Goal: Task Accomplishment & Management: Manage account settings

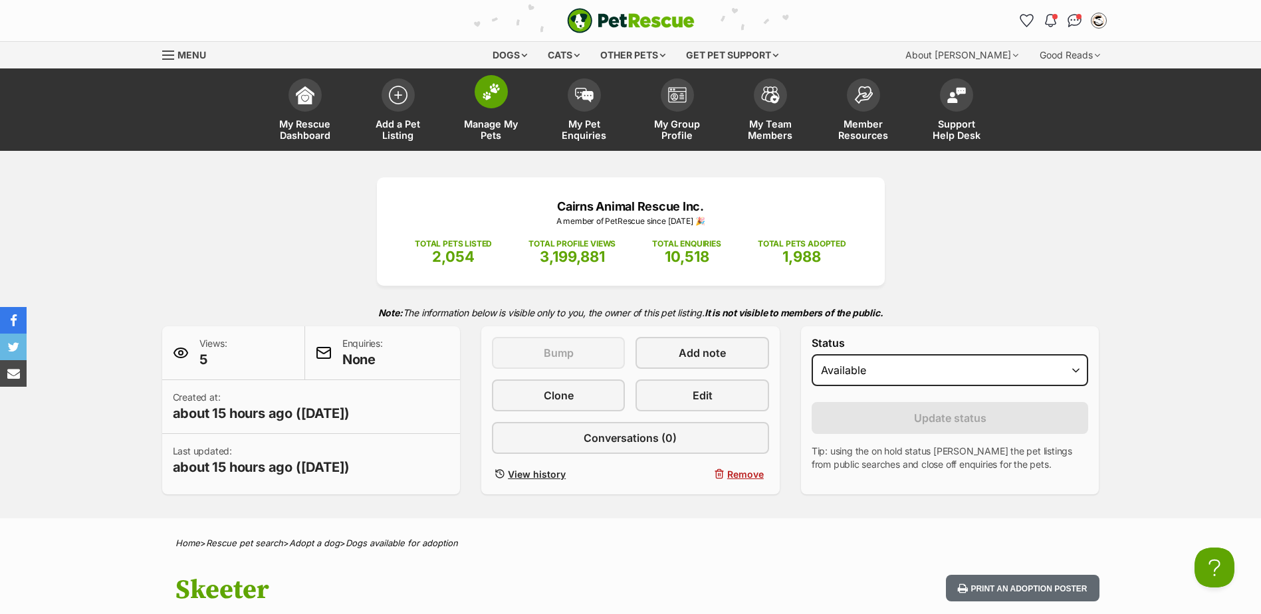
click at [489, 91] on img at bounding box center [491, 91] width 19 height 17
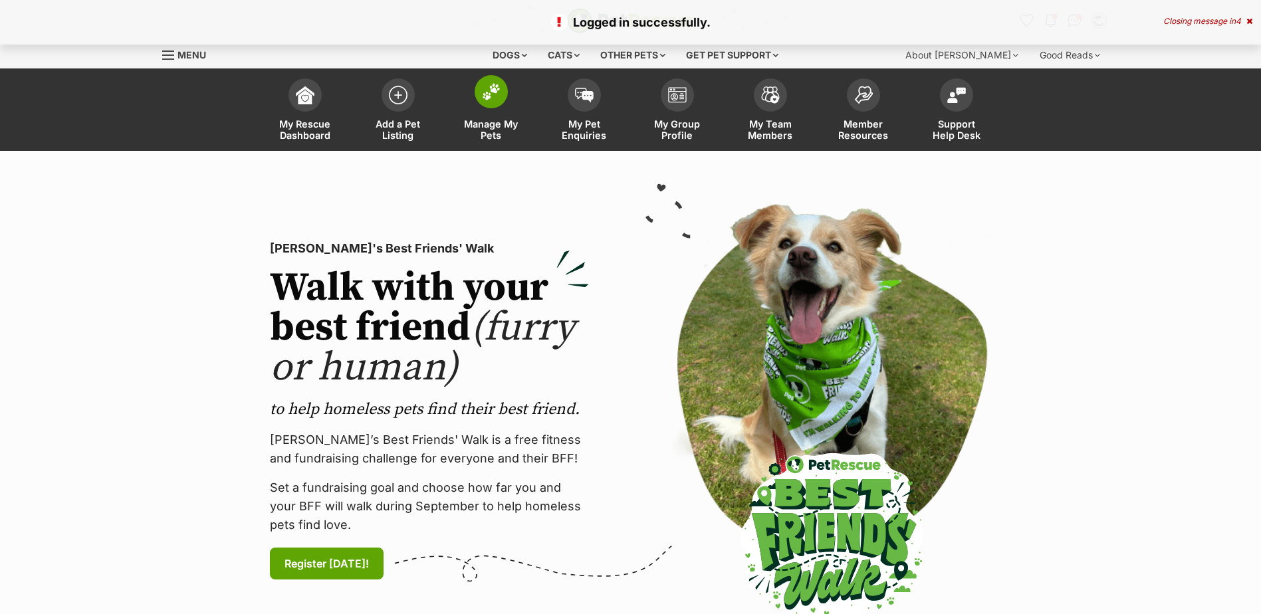
click at [500, 106] on link "Manage My Pets" at bounding box center [491, 111] width 93 height 79
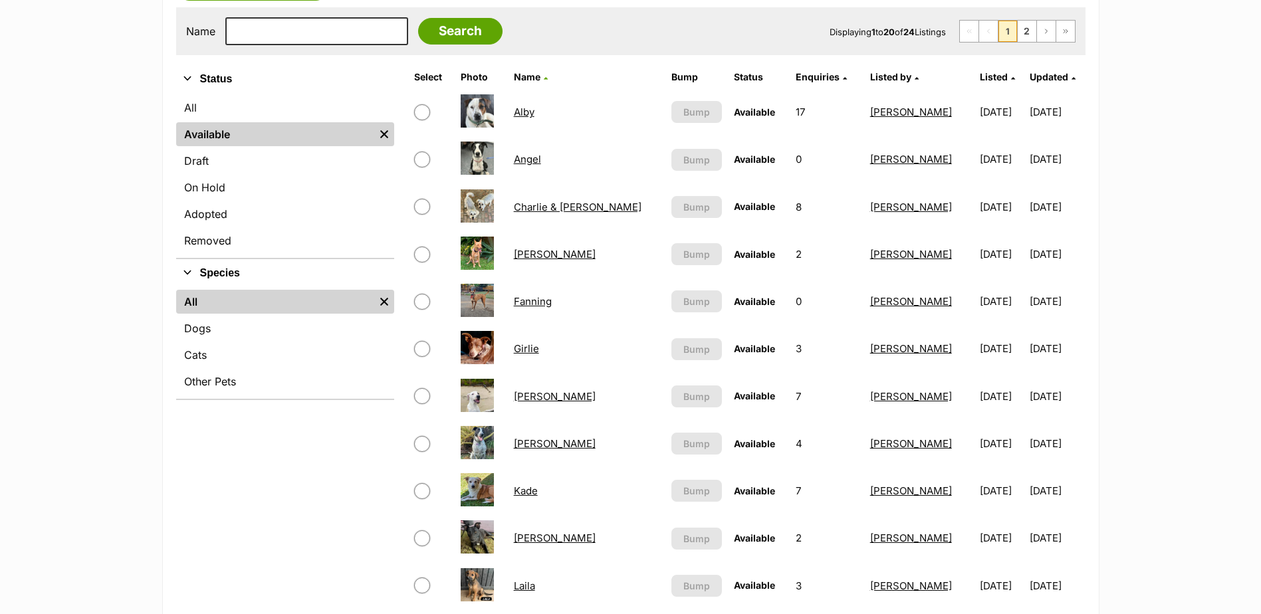
scroll to position [332, 0]
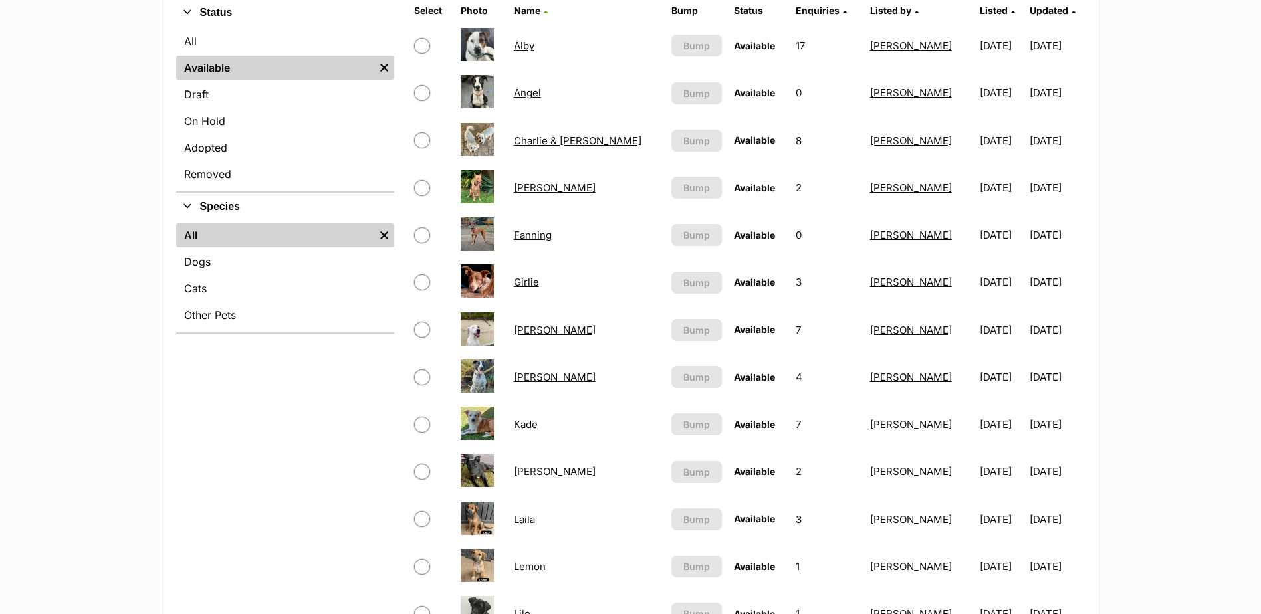
click at [539, 282] on link "Girlie" at bounding box center [526, 282] width 25 height 13
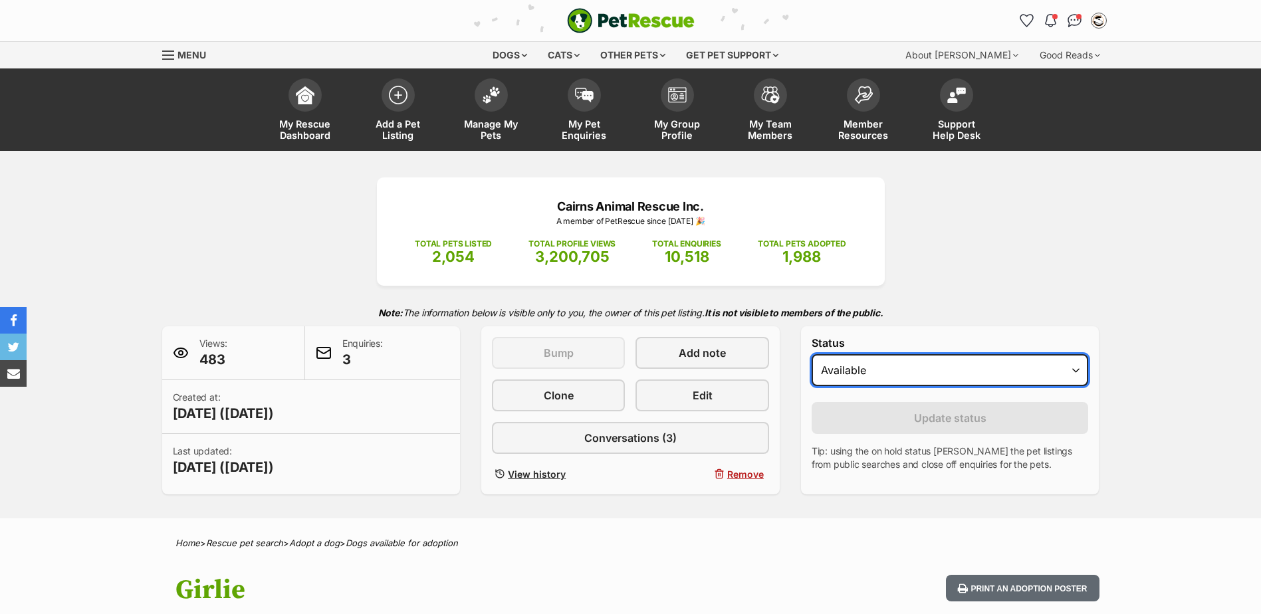
click at [980, 368] on select "Draft - not available as listing has enquires Available On hold Adopted" at bounding box center [949, 370] width 277 height 32
select select "rehomed"
click at [811, 354] on select "Draft - not available as listing has enquires Available On hold Adopted" at bounding box center [949, 370] width 277 height 32
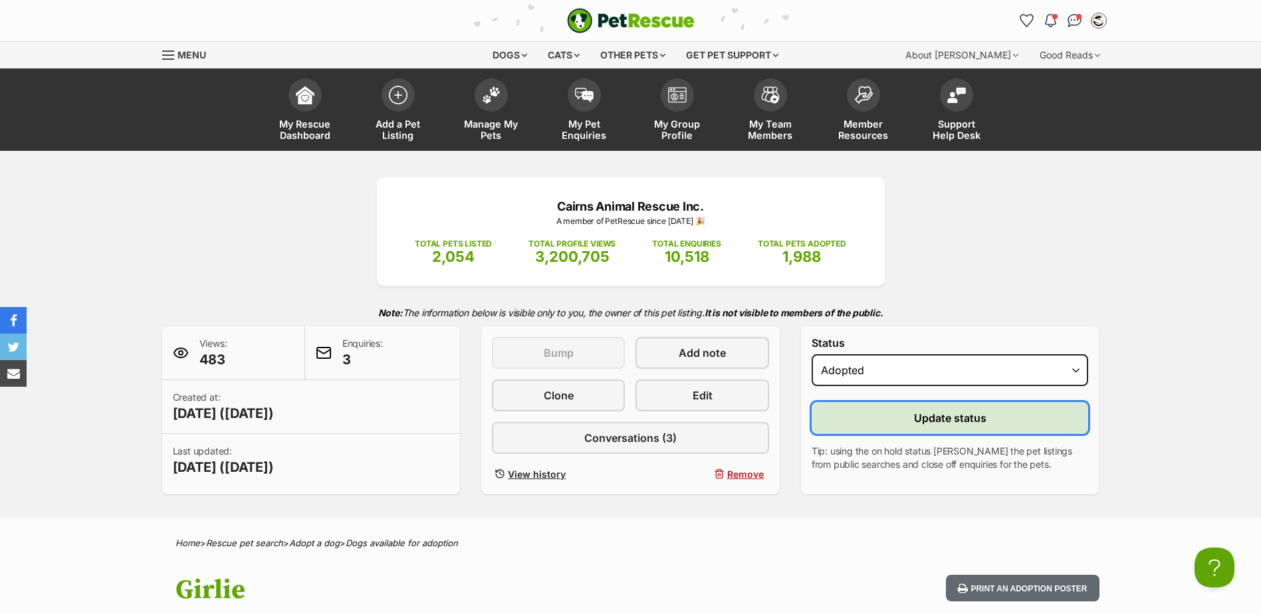
click at [948, 409] on button "Update status" at bounding box center [949, 418] width 277 height 32
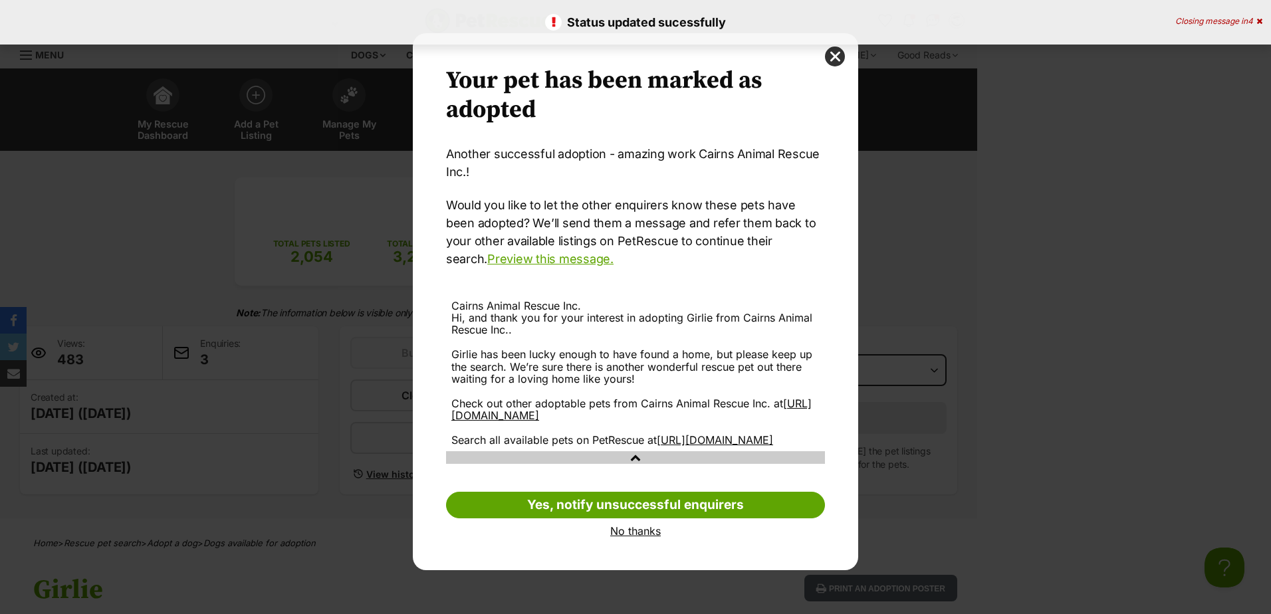
click at [649, 537] on link "No thanks" at bounding box center [635, 531] width 379 height 12
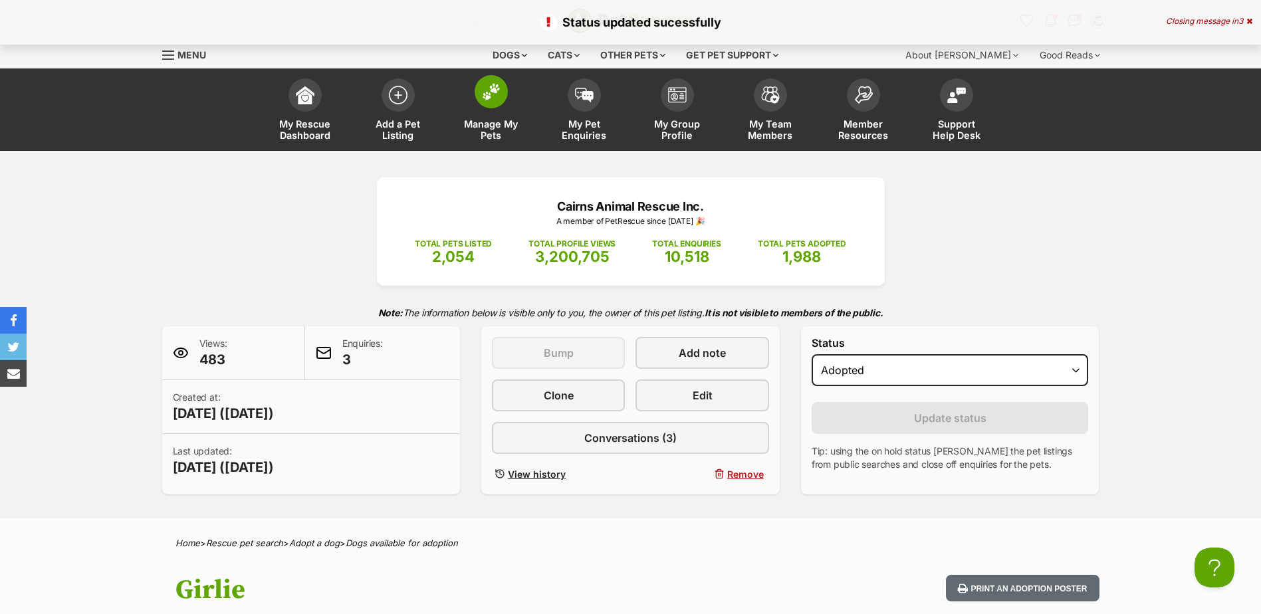
click at [484, 103] on span at bounding box center [491, 91] width 33 height 33
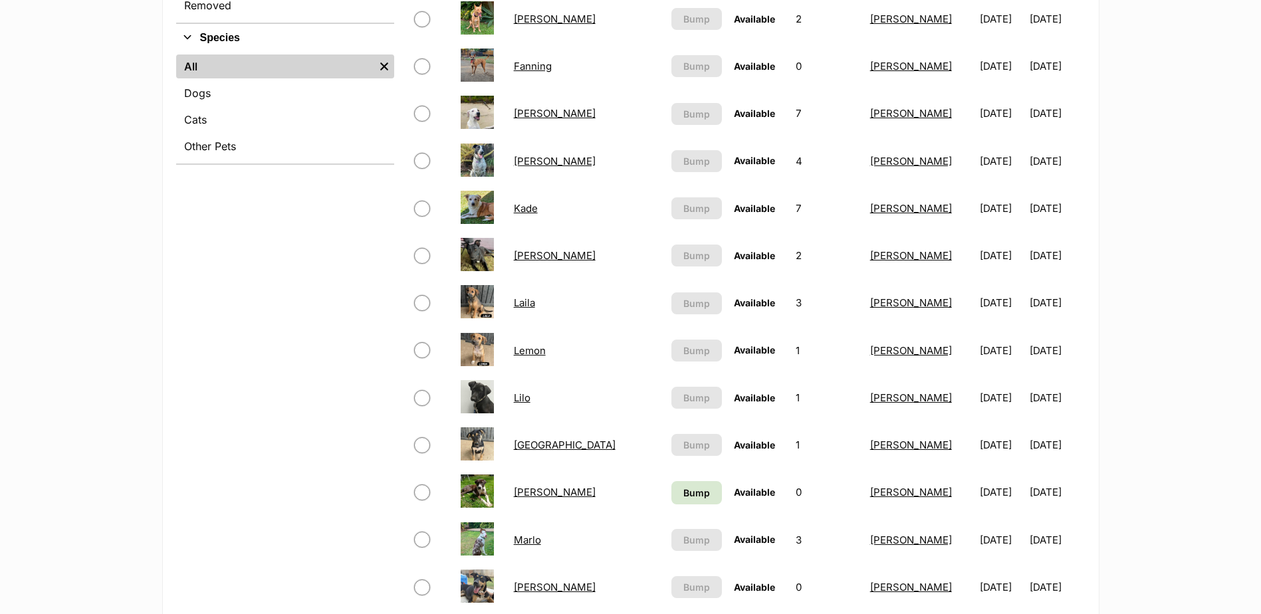
scroll to position [532, 0]
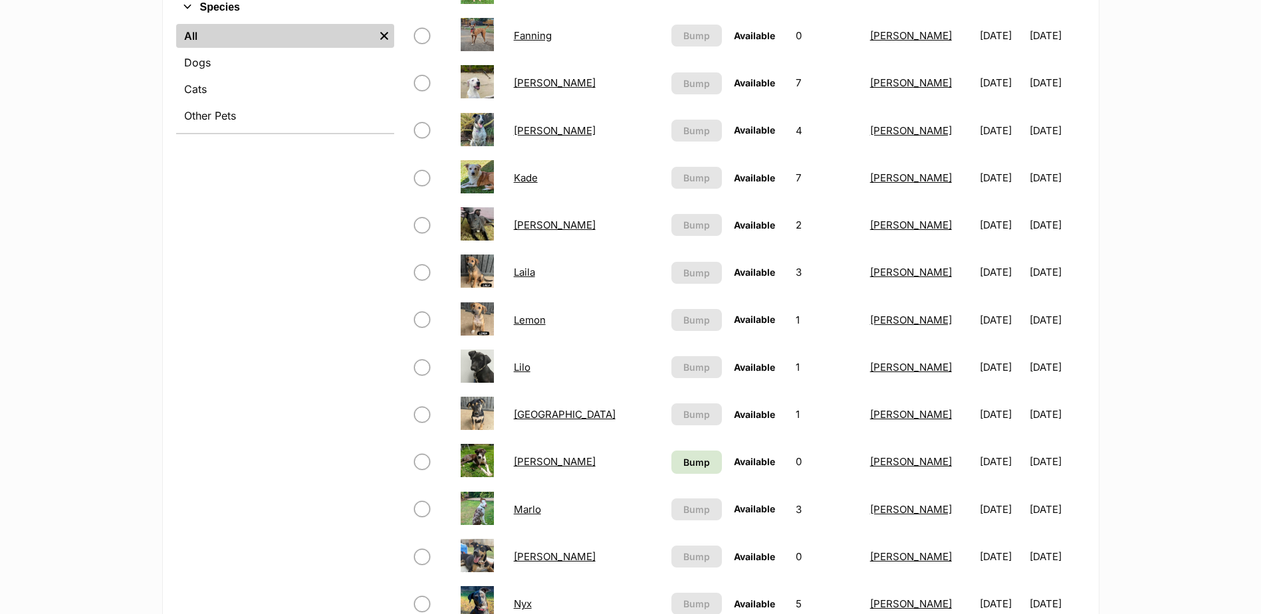
click at [538, 322] on link "Lemon" at bounding box center [530, 320] width 32 height 13
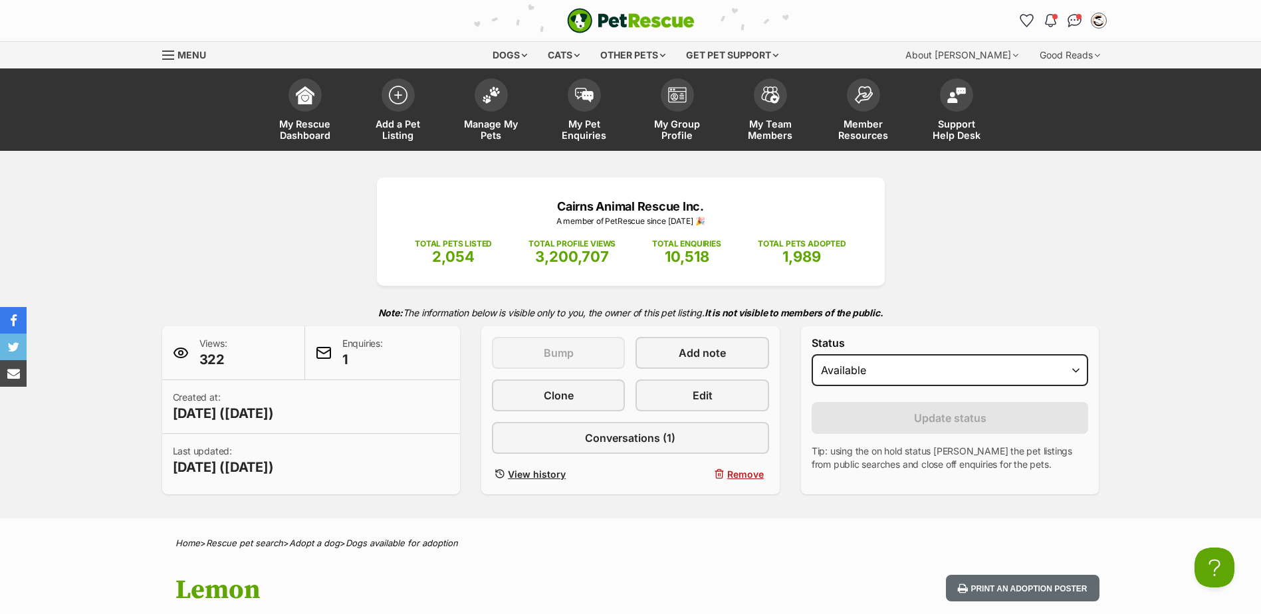
select select "rehomed"
click at [811, 354] on select "Draft - not available as listing has enquires Available On hold Adopted" at bounding box center [949, 370] width 277 height 32
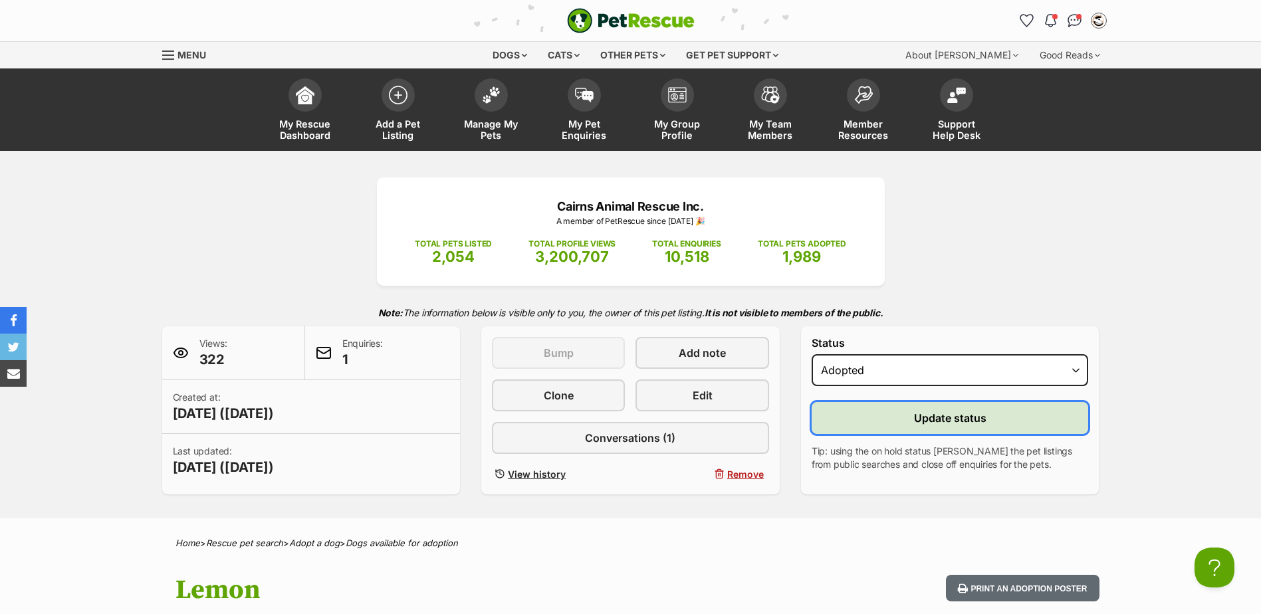
click at [905, 423] on button "Update status" at bounding box center [949, 418] width 277 height 32
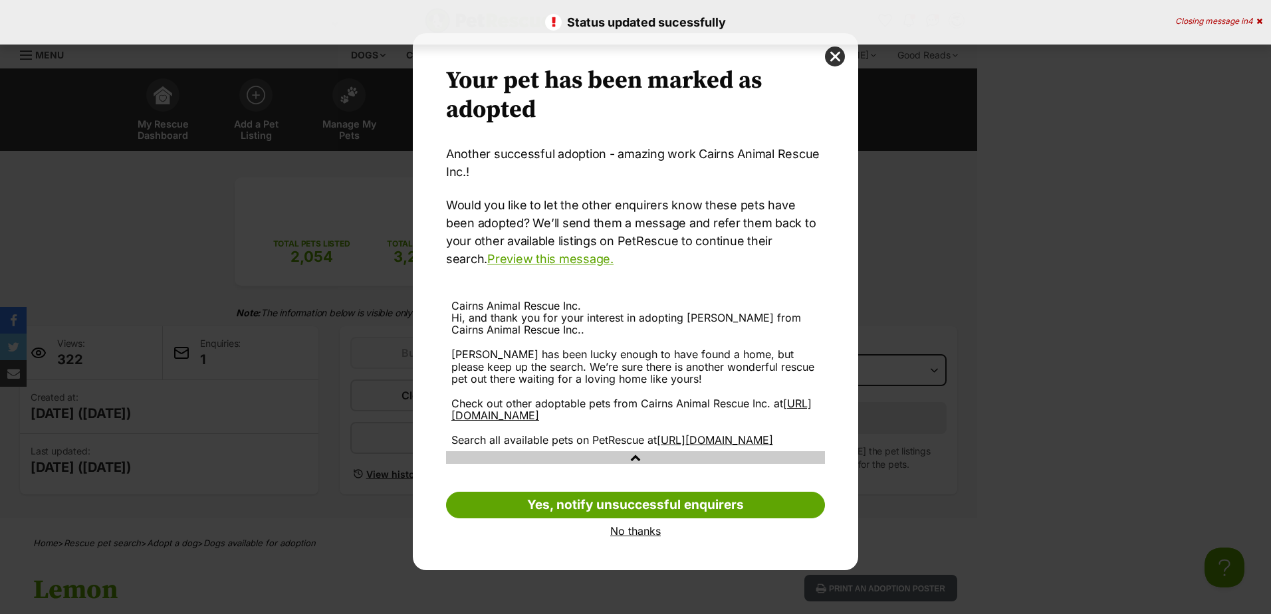
click at [627, 537] on link "No thanks" at bounding box center [635, 531] width 379 height 12
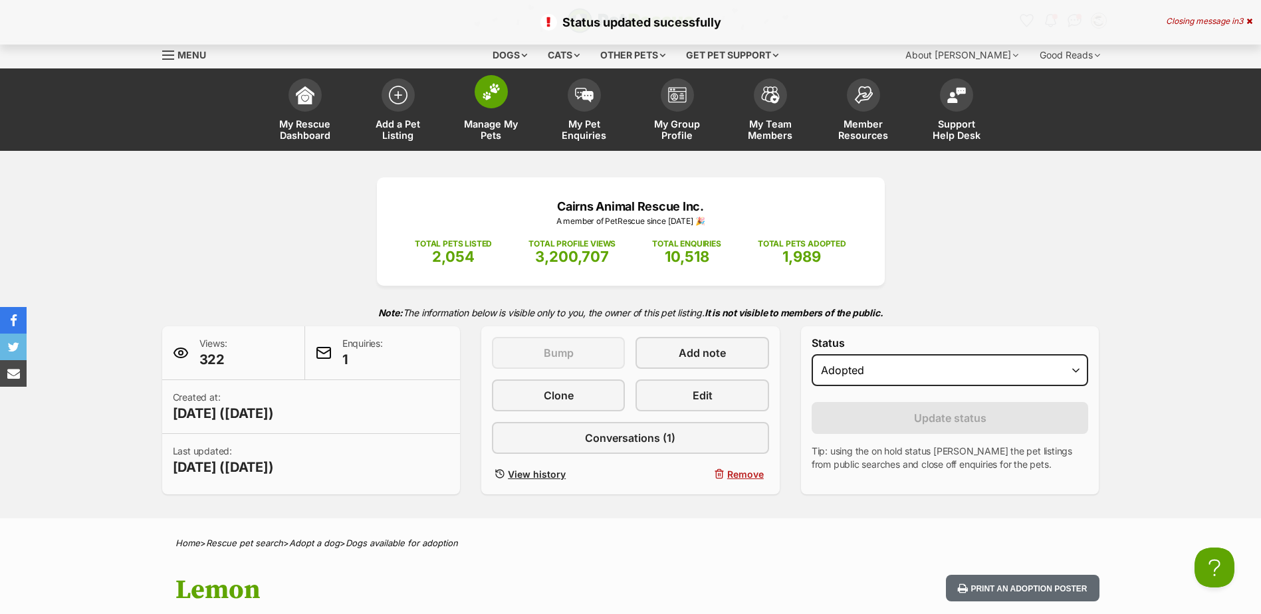
click at [491, 106] on span at bounding box center [491, 91] width 33 height 33
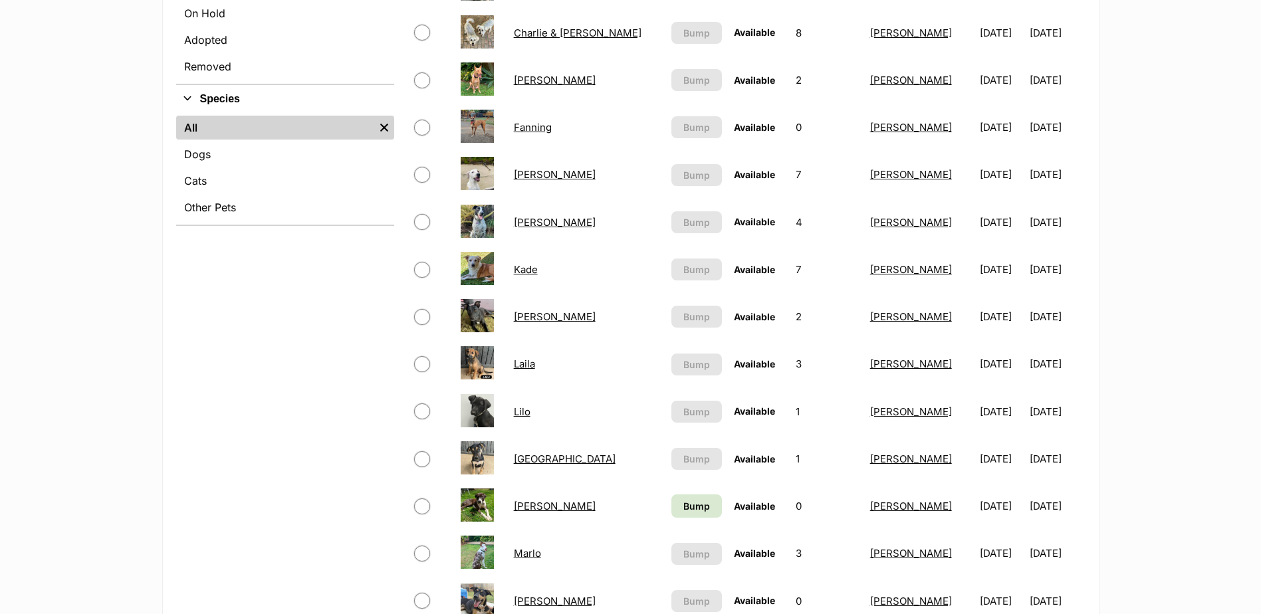
scroll to position [465, 0]
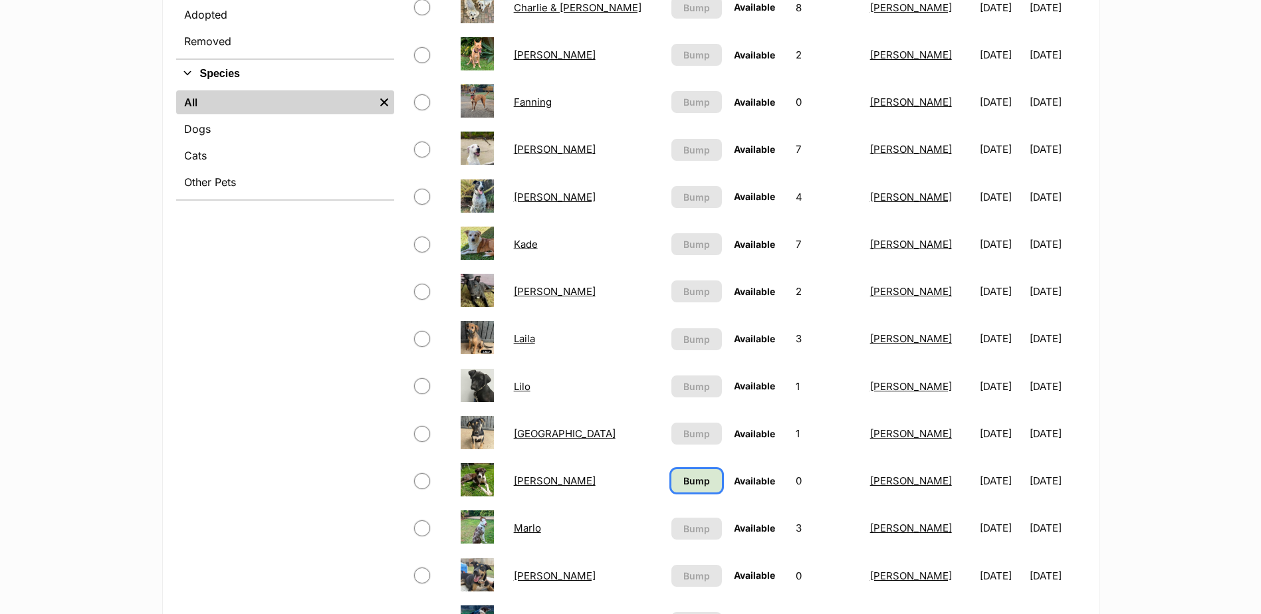
click at [683, 478] on span "Bump" at bounding box center [696, 481] width 27 height 14
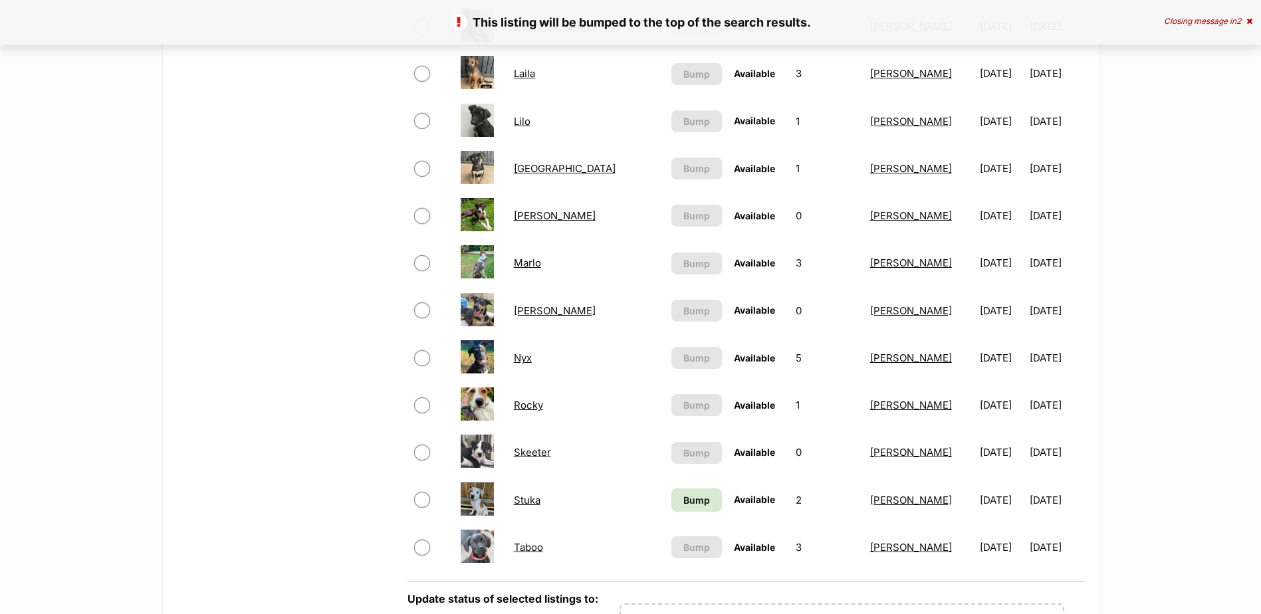
scroll to position [731, 0]
click at [683, 498] on span "Bump" at bounding box center [696, 499] width 27 height 14
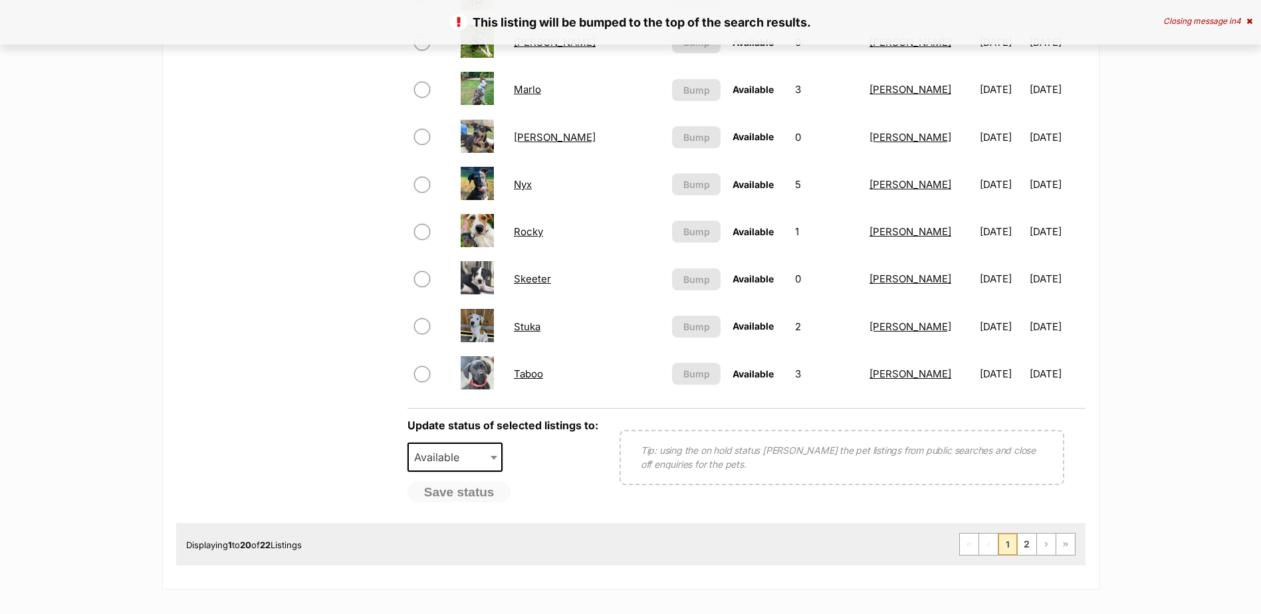
scroll to position [1130, 0]
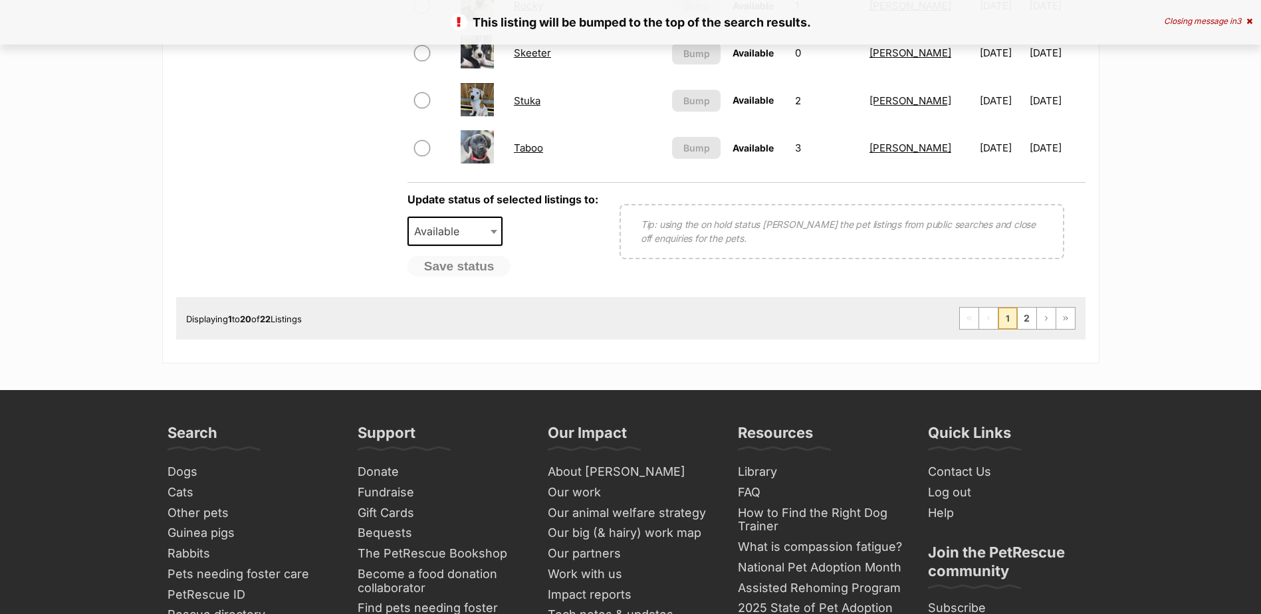
click at [535, 151] on link "Taboo" at bounding box center [528, 148] width 29 height 13
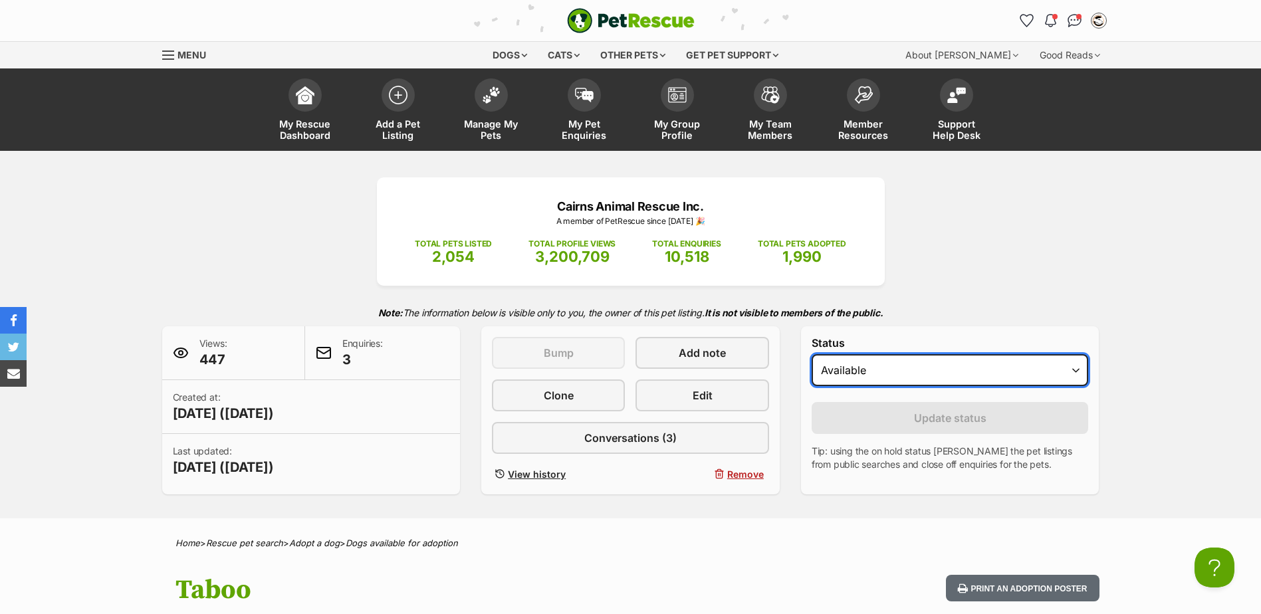
click at [862, 369] on select "Draft - not available as listing has enquires Available On hold Adopted" at bounding box center [949, 370] width 277 height 32
select select "rehomed"
click at [811, 354] on select "Draft - not available as listing has enquires Available On hold Adopted" at bounding box center [949, 370] width 277 height 32
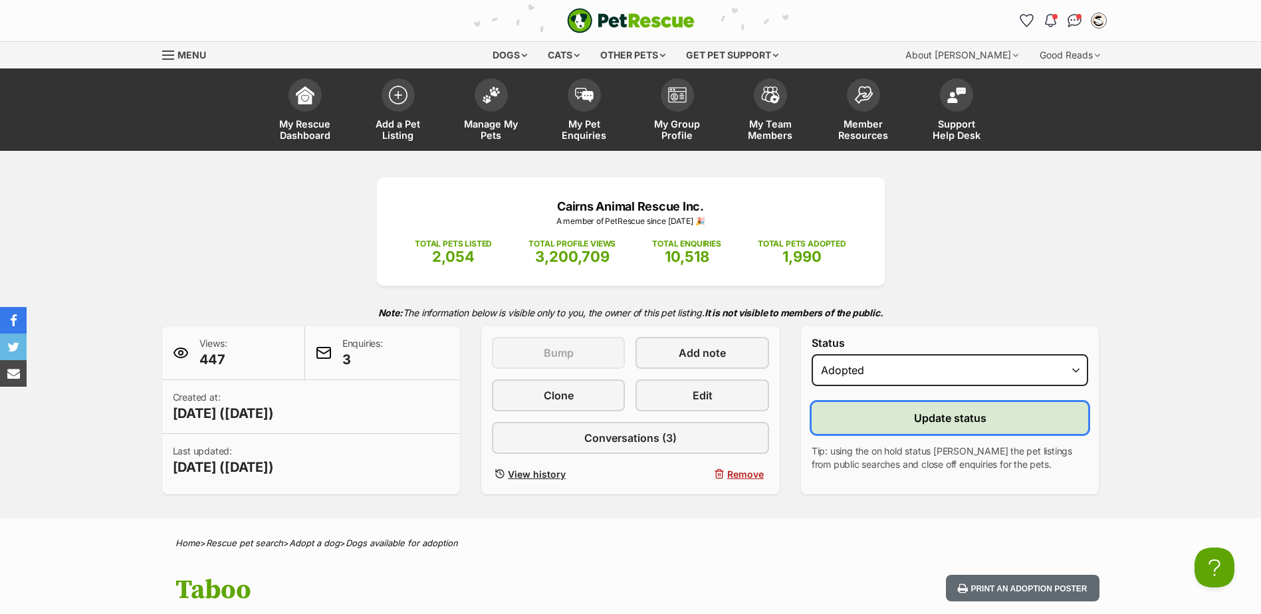
click at [875, 417] on button "Update status" at bounding box center [949, 418] width 277 height 32
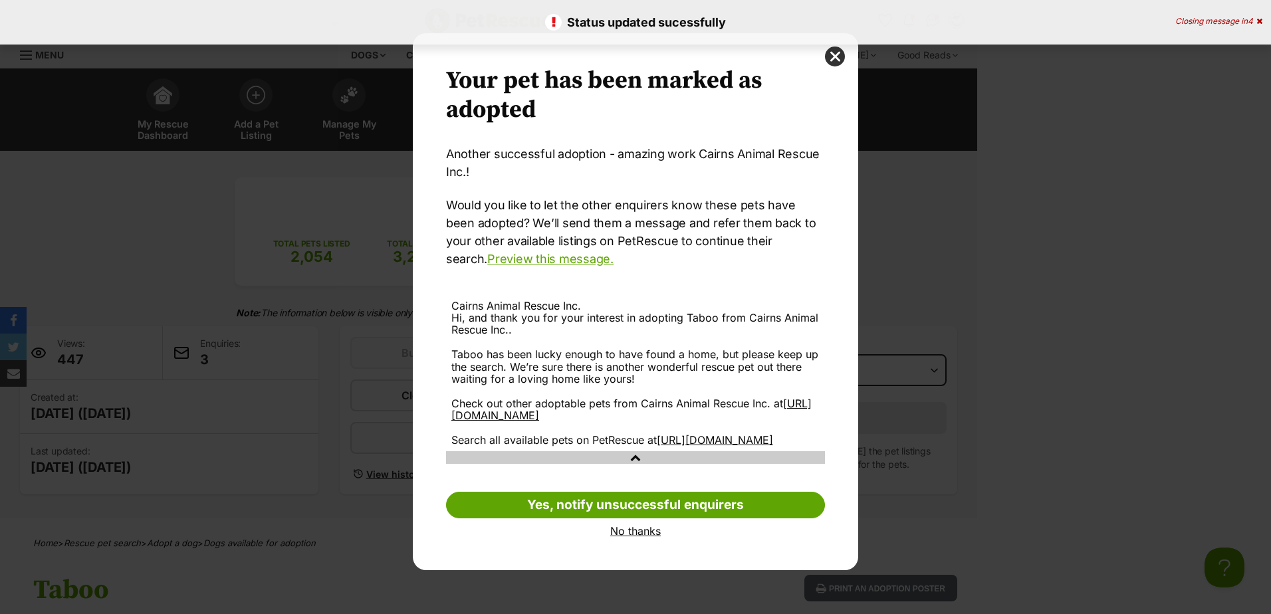
click at [625, 537] on link "No thanks" at bounding box center [635, 531] width 379 height 12
